Goal: Navigation & Orientation: Find specific page/section

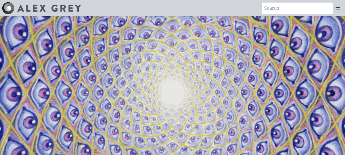
drag, startPoint x: 0, startPoint y: 0, endPoint x: 337, endPoint y: 8, distance: 337.3
click at [337, 8] on icon at bounding box center [338, 8] width 6 height 6
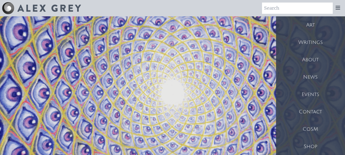
click at [304, 144] on div "Shop" at bounding box center [310, 146] width 69 height 17
